Goal: Transaction & Acquisition: Subscribe to service/newsletter

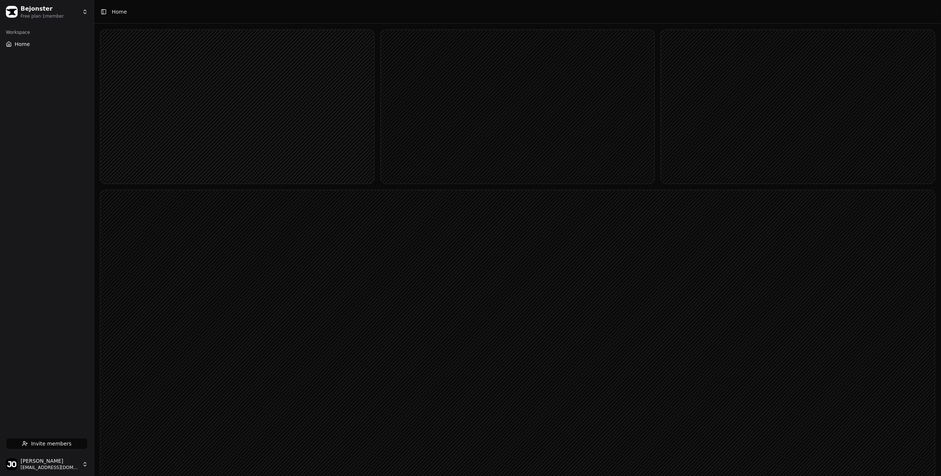
click at [69, 18] on html "Bejonster Free plan · 1 member Workspace Home Invite members [PERSON_NAME] [PER…" at bounding box center [470, 340] width 941 height 680
click at [112, 37] on button "Settings" at bounding box center [115, 34] width 33 height 12
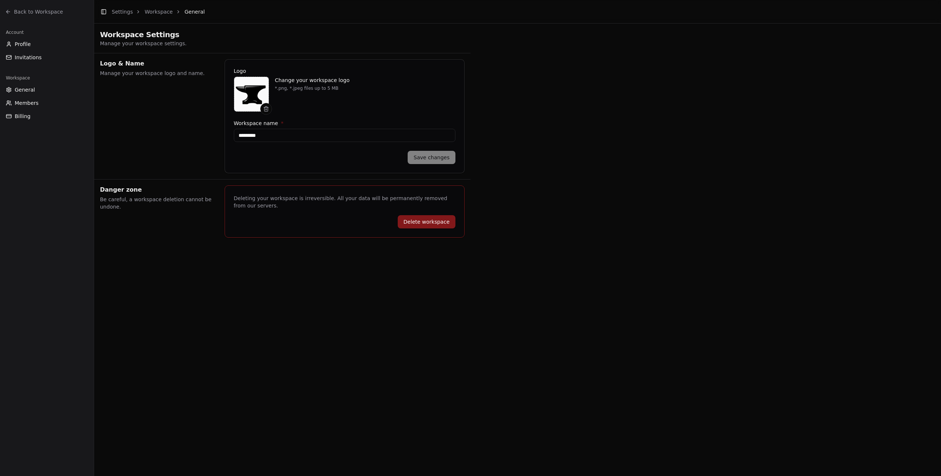
click at [19, 120] on button "Billing" at bounding box center [47, 116] width 88 height 12
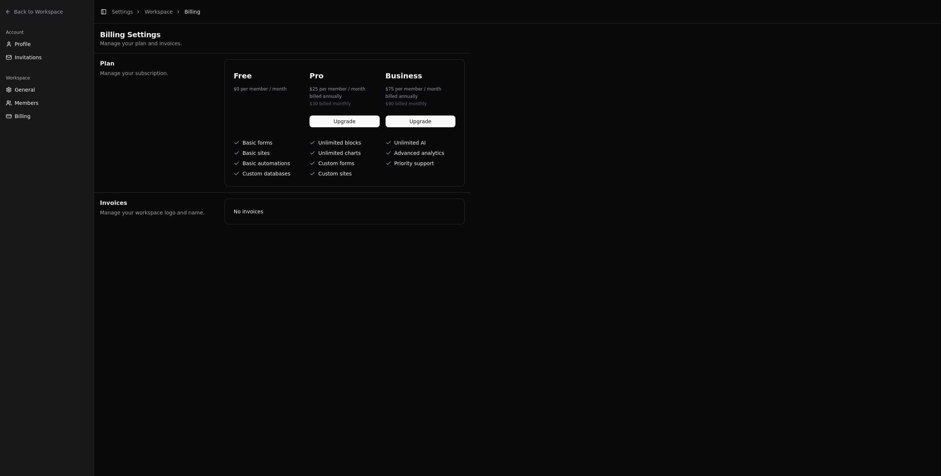
click at [340, 122] on button "Upgrade" at bounding box center [345, 121] width 70 height 12
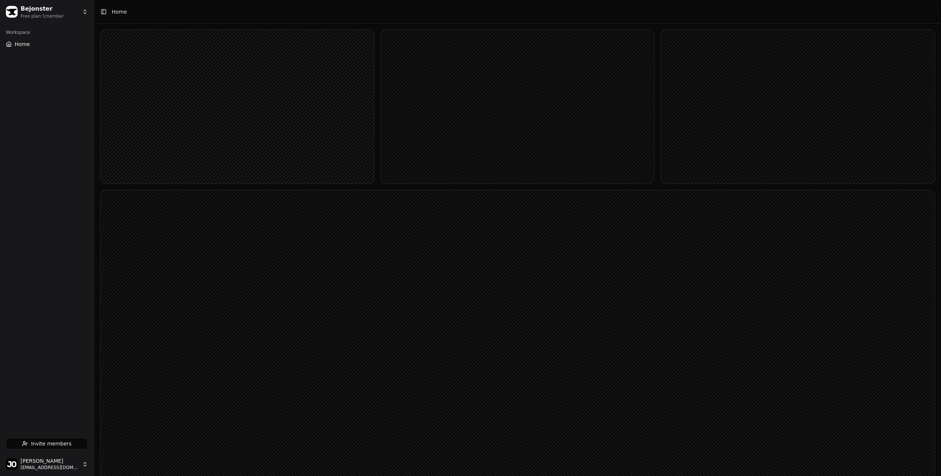
click at [53, 464] on html "Bejonster Free plan · 1 member Workspace Home Invite members Jo B bejonster@gma…" at bounding box center [470, 340] width 941 height 680
click at [116, 464] on div "Log out" at bounding box center [136, 466] width 84 height 12
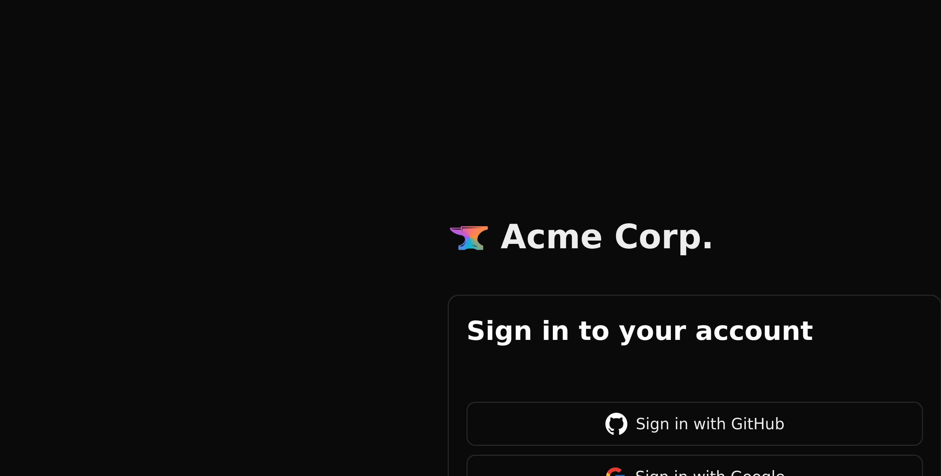
click at [158, 196] on div "Acme Corp. Sign in to your account Sign in with GitHub Sign in with Google By s…" at bounding box center [235, 238] width 188 height 154
click at [155, 182] on div at bounding box center [160, 183] width 15 height 15
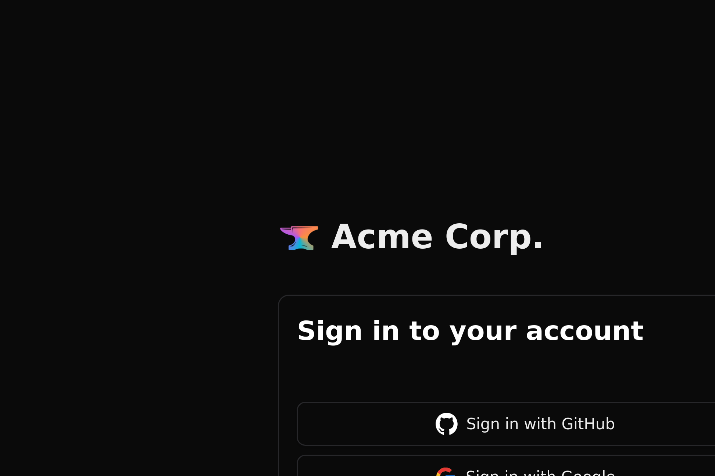
click at [103, 182] on div at bounding box center [103, 183] width 15 height 15
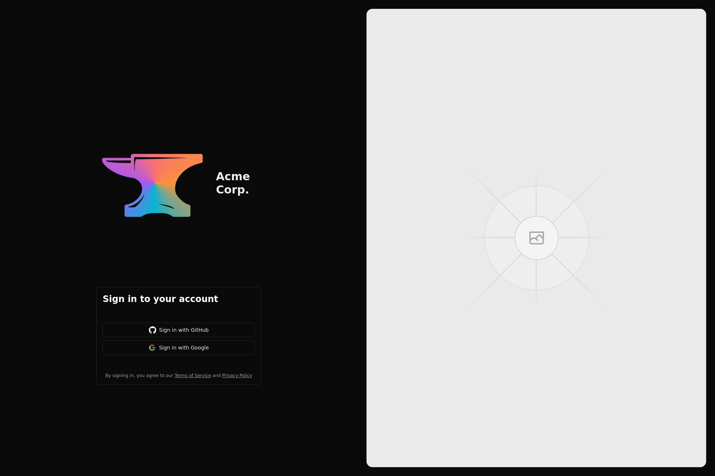
click at [186, 329] on button "Sign in with GitHub" at bounding box center [179, 329] width 152 height 15
